Goal: Task Accomplishment & Management: Use online tool/utility

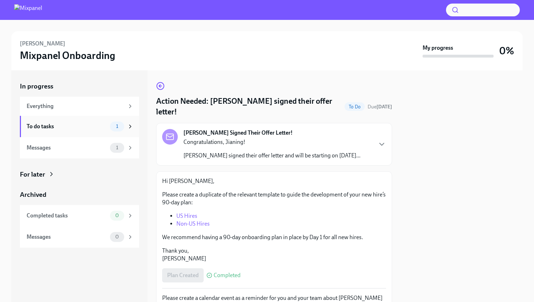
click at [84, 131] on div "To do tasks 1" at bounding box center [79, 126] width 119 height 21
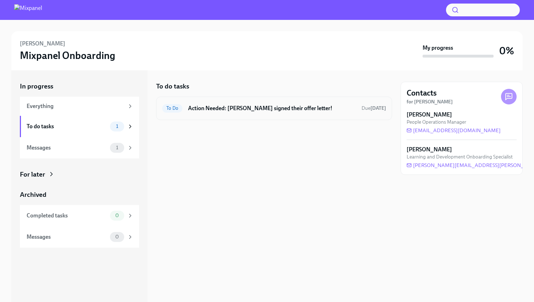
click at [237, 114] on div "To Do Action Needed: [PERSON_NAME] signed their offer letter! Due [DATE]" at bounding box center [274, 108] width 236 height 23
click at [242, 105] on h6 "Action Needed: [PERSON_NAME] signed their offer letter!" at bounding box center [272, 108] width 168 height 8
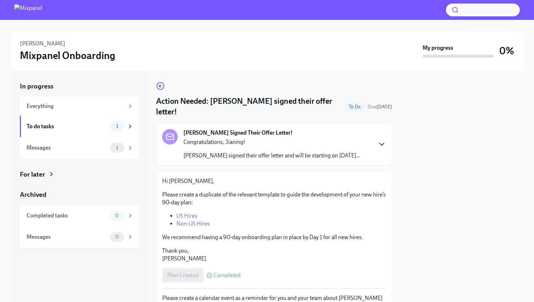
click at [384, 140] on icon "button" at bounding box center [382, 144] width 9 height 9
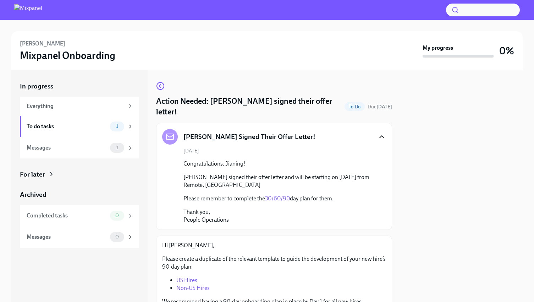
click at [381, 132] on icon "button" at bounding box center [382, 136] width 9 height 9
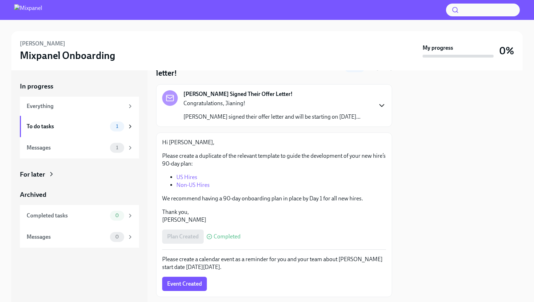
scroll to position [46, 0]
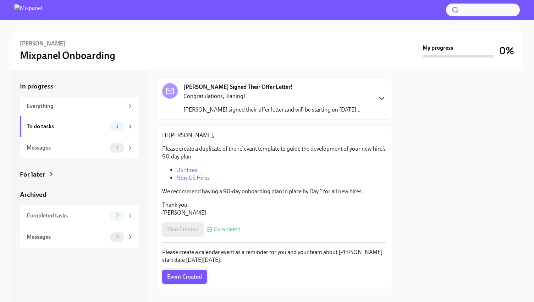
click at [199, 273] on span "Event Created" at bounding box center [184, 276] width 35 height 7
